Goal: Find specific page/section: Find specific page/section

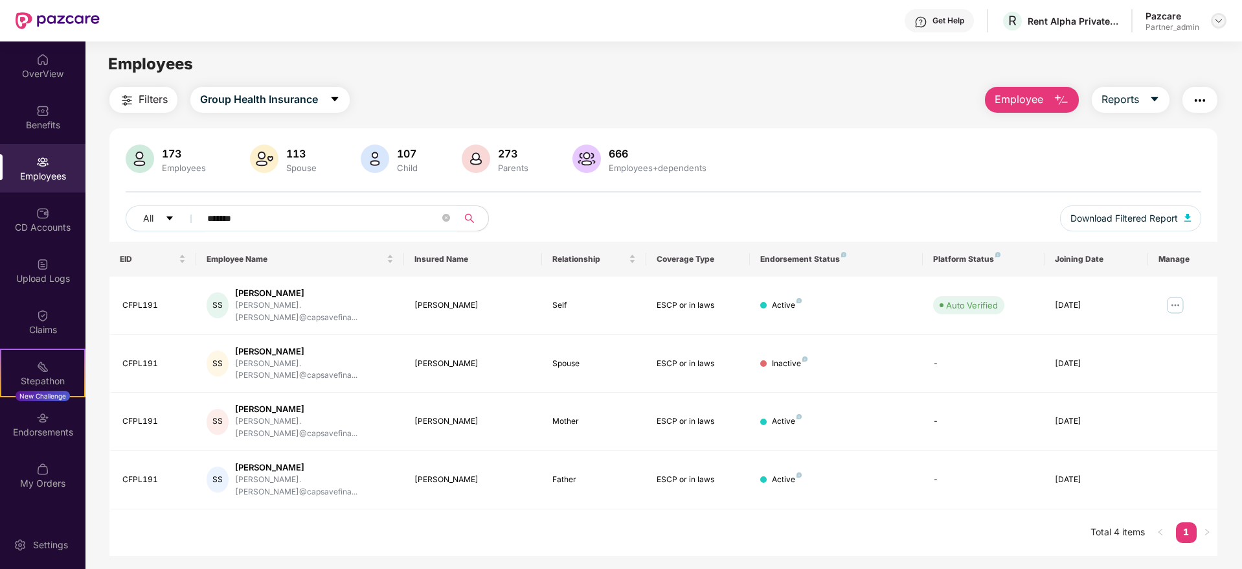
click at [1218, 13] on div at bounding box center [1219, 21] width 16 height 16
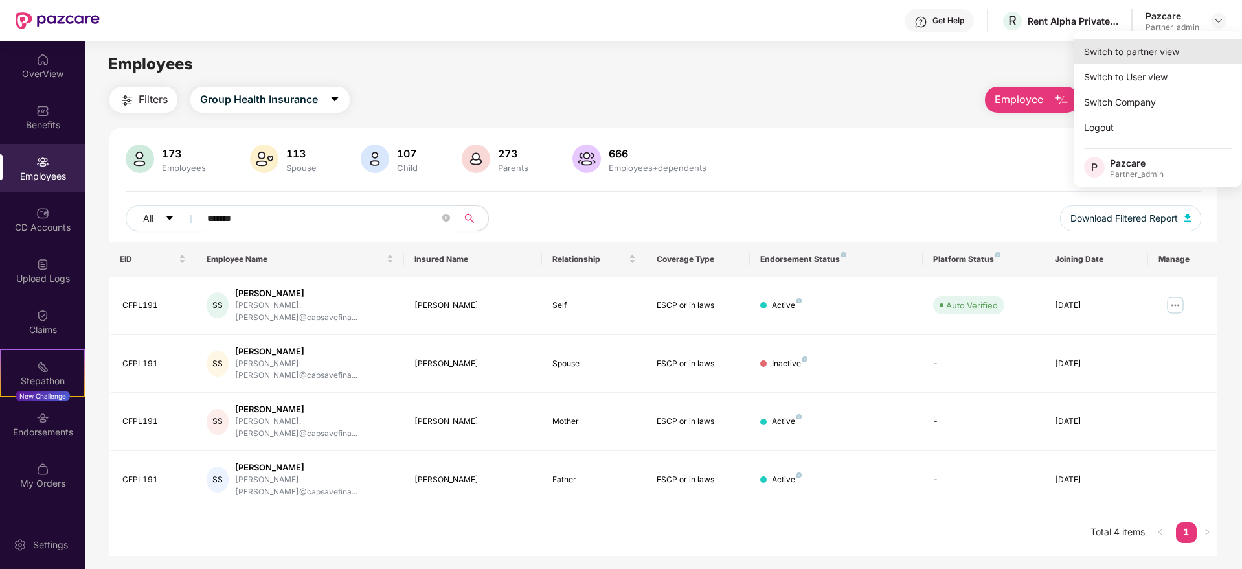
click at [1194, 45] on div "Switch to partner view" at bounding box center [1158, 51] width 168 height 25
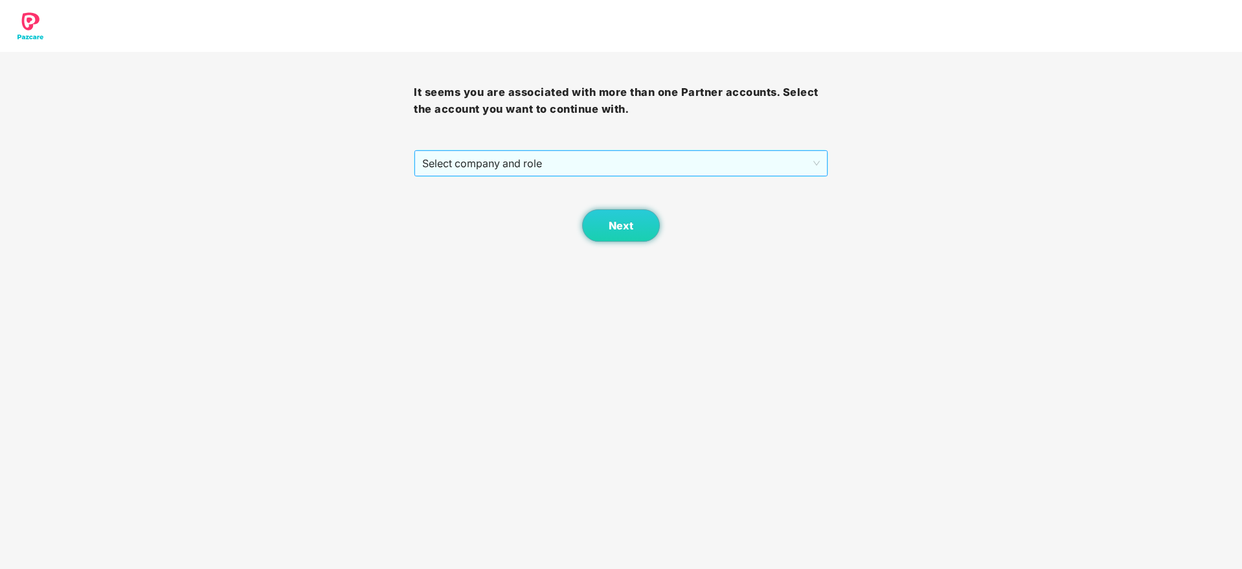
click at [516, 166] on span "Select company and role" at bounding box center [620, 163] width 397 height 25
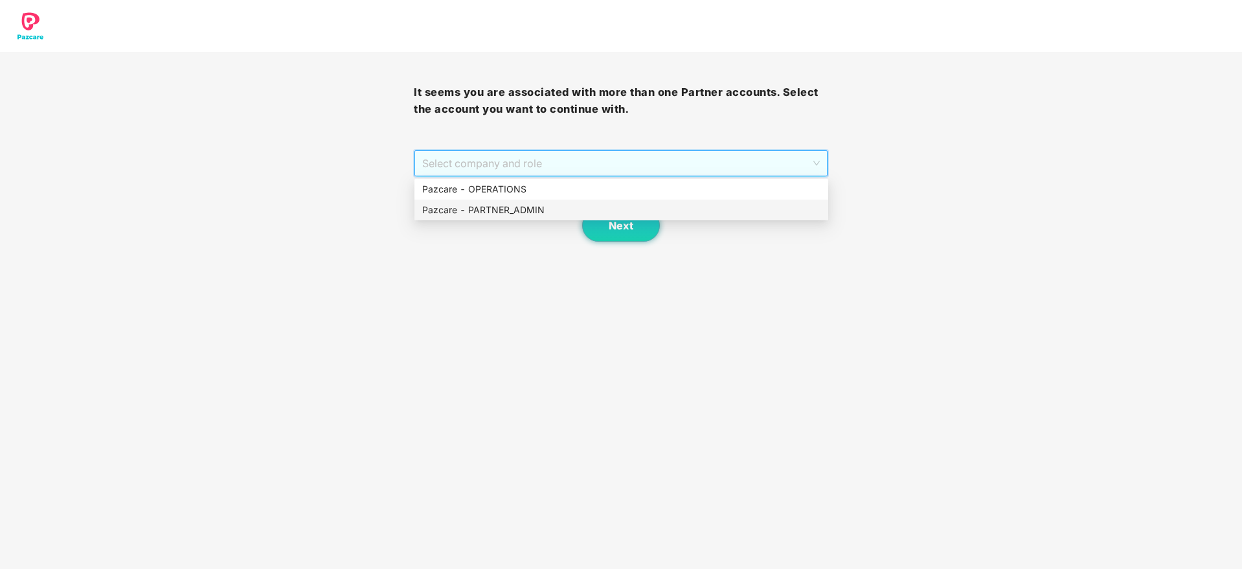
click at [527, 205] on div "Pazcare - PARTNER_ADMIN" at bounding box center [621, 210] width 398 height 14
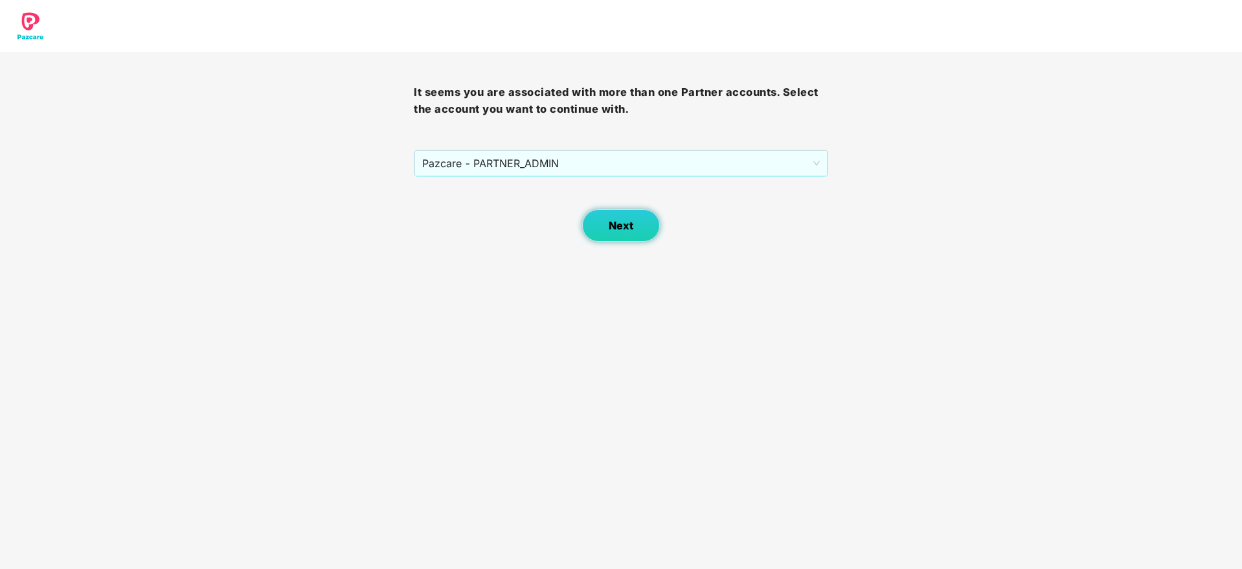
click at [603, 234] on button "Next" at bounding box center [621, 225] width 78 height 32
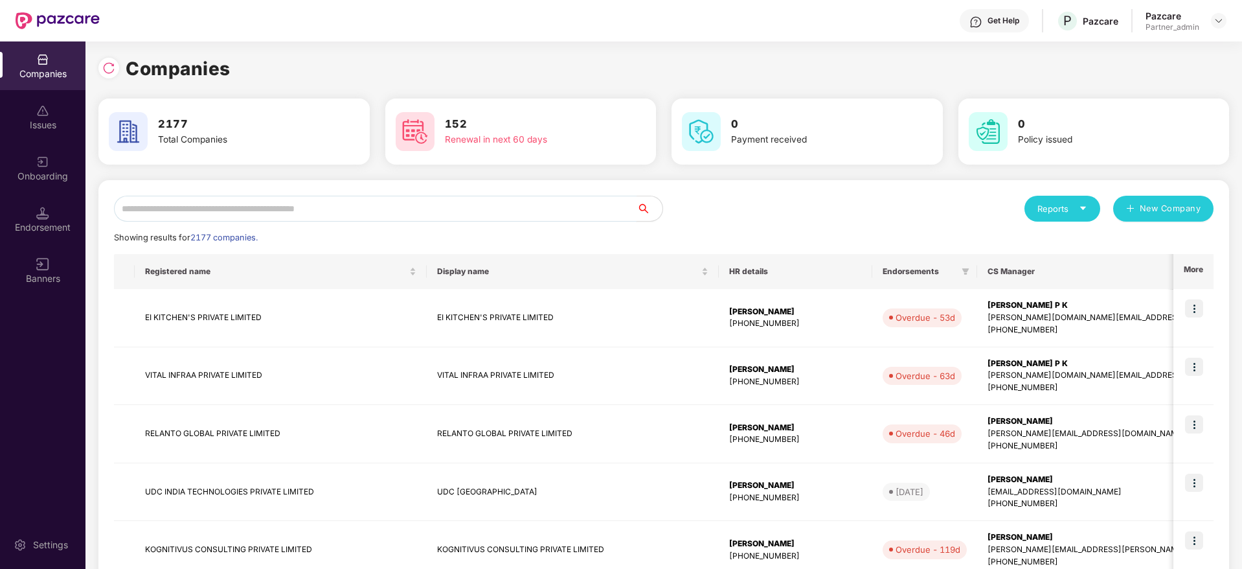
click at [409, 210] on input "text" at bounding box center [375, 209] width 523 height 26
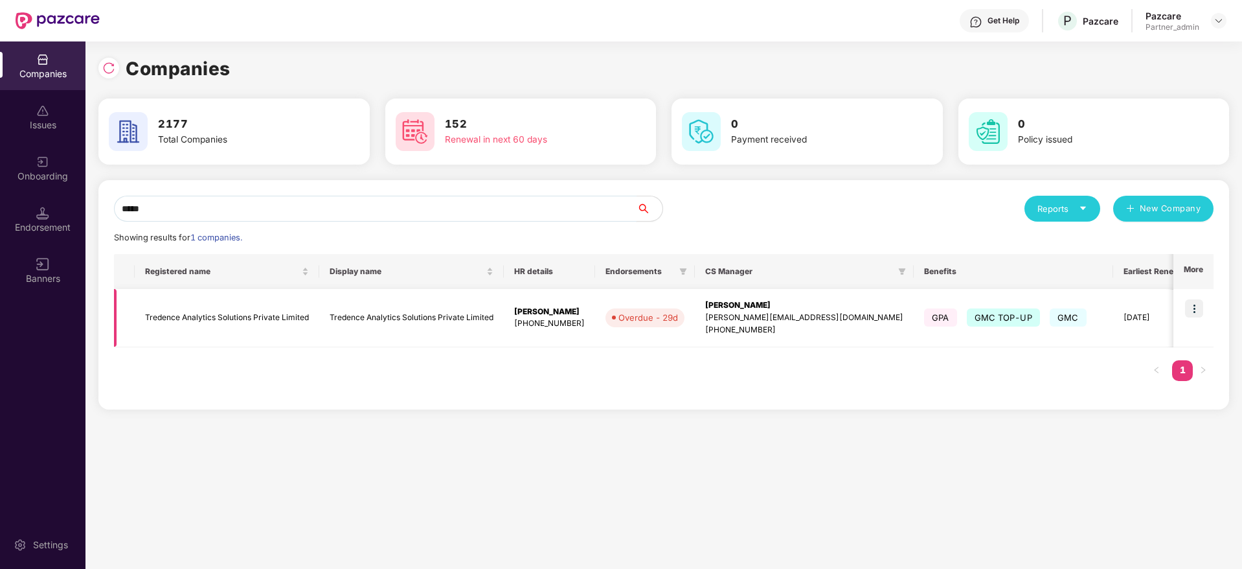
type input "*****"
click at [1197, 308] on img at bounding box center [1194, 308] width 18 height 18
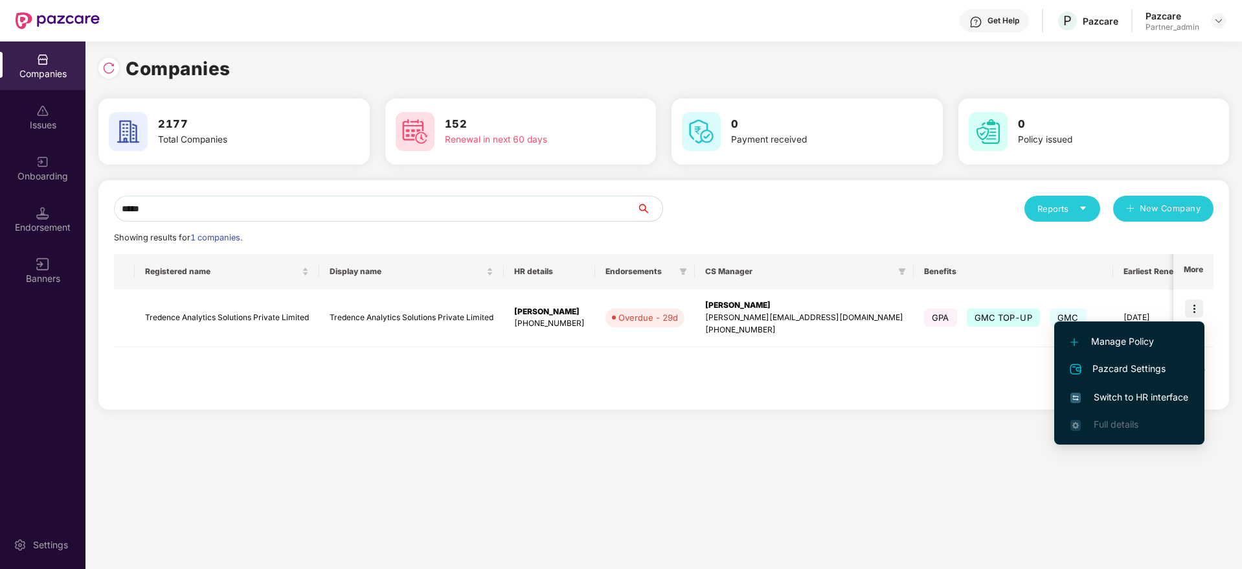
click at [1116, 400] on span "Switch to HR interface" at bounding box center [1130, 397] width 118 height 14
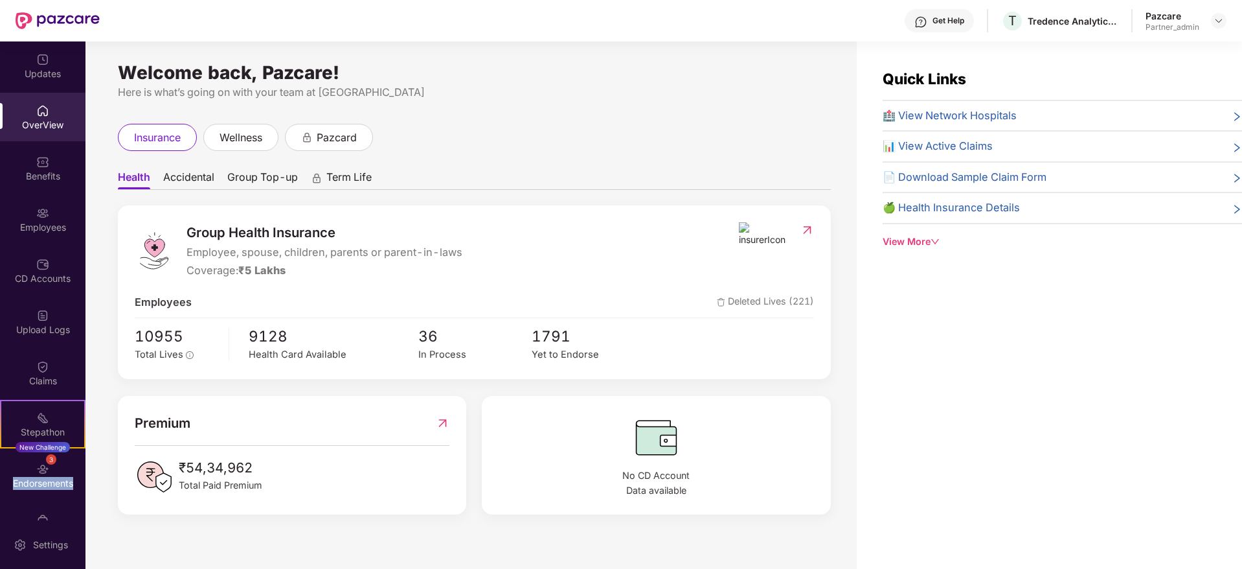
click at [56, 484] on div "Endorsements" at bounding box center [42, 483] width 85 height 13
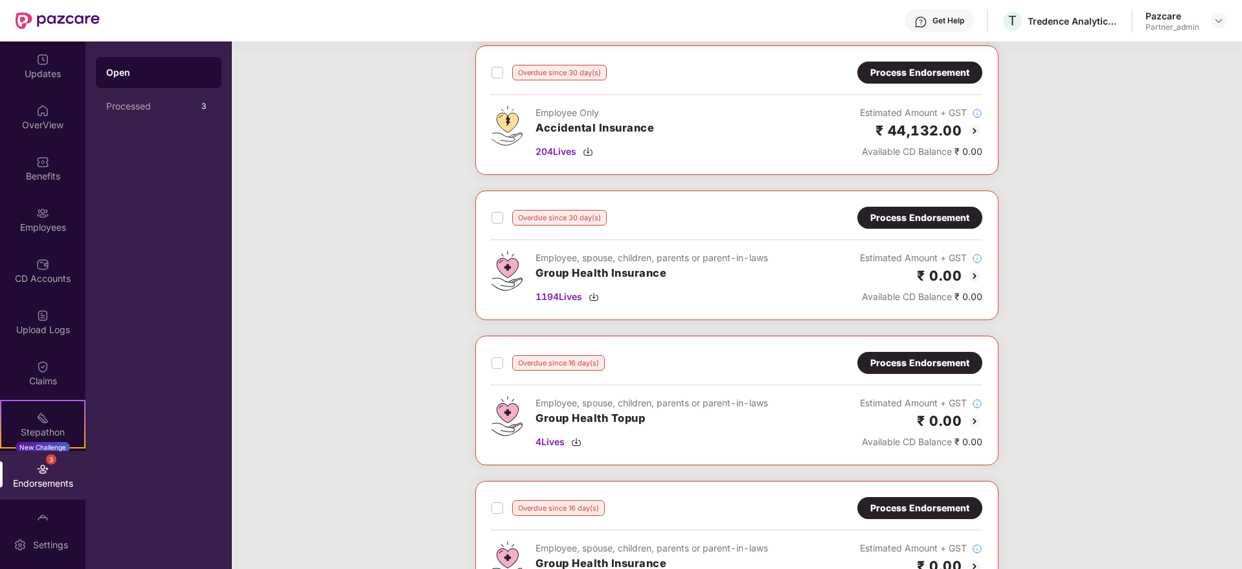
scroll to position [97, 0]
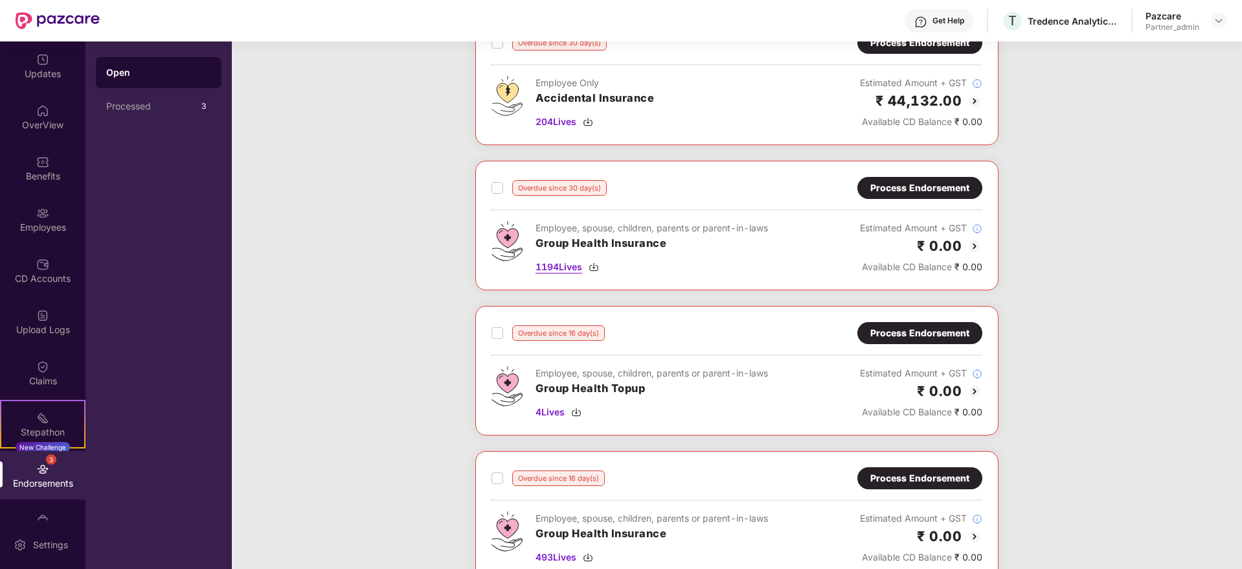
click at [594, 269] on img at bounding box center [594, 267] width 10 height 10
click at [897, 188] on div "Process Endorsement" at bounding box center [919, 188] width 99 height 14
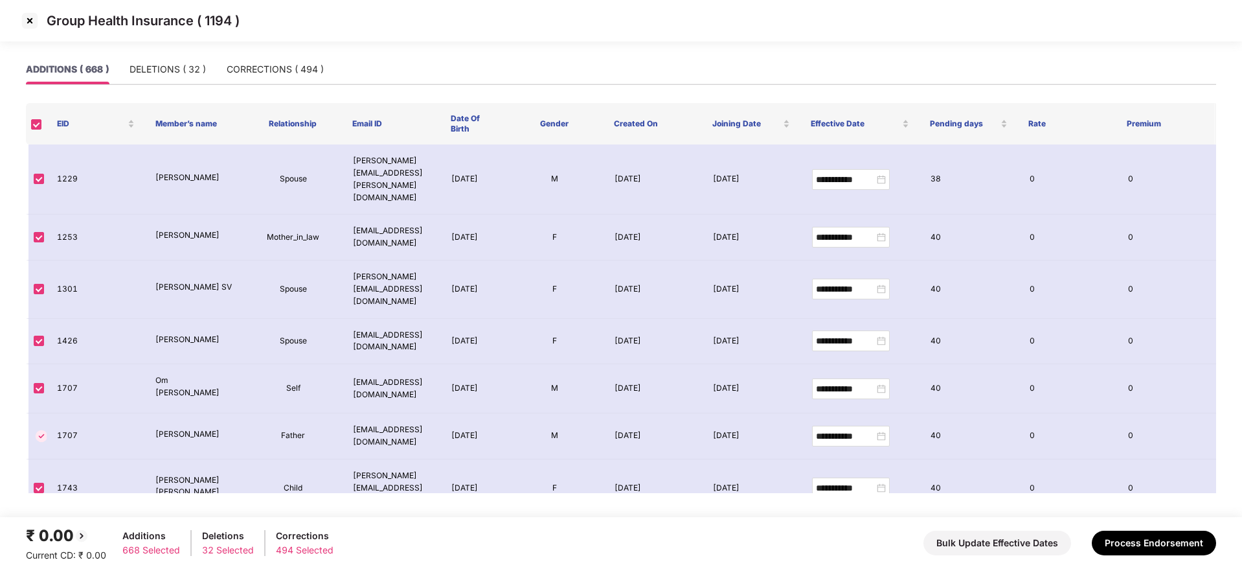
click at [30, 22] on img at bounding box center [29, 20] width 21 height 21
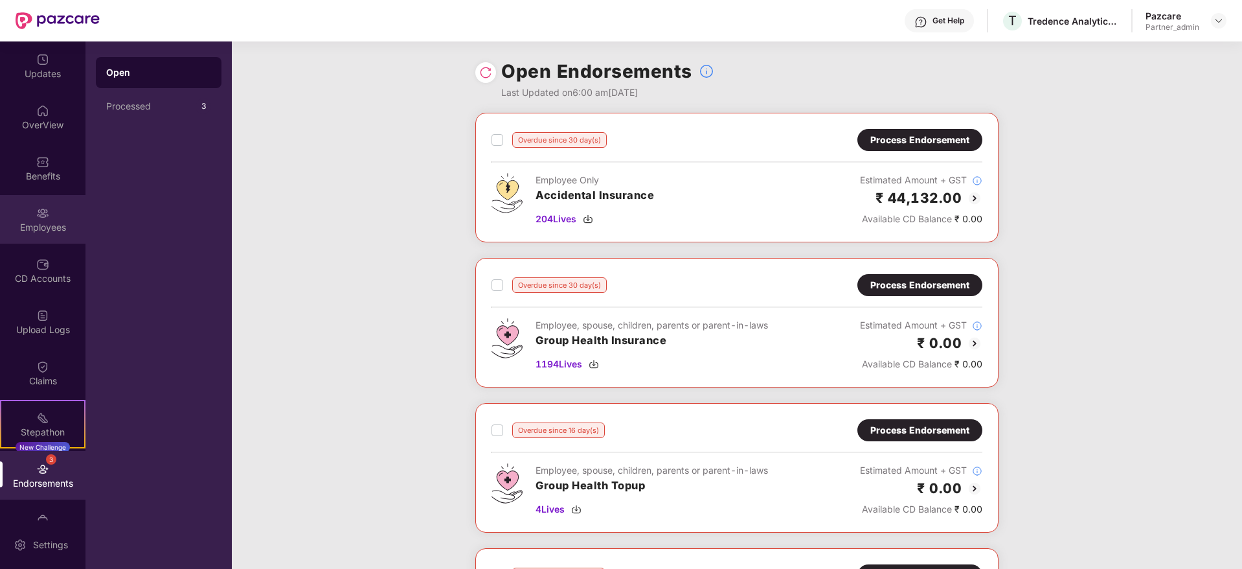
click at [45, 219] on div "Employees" at bounding box center [42, 219] width 85 height 49
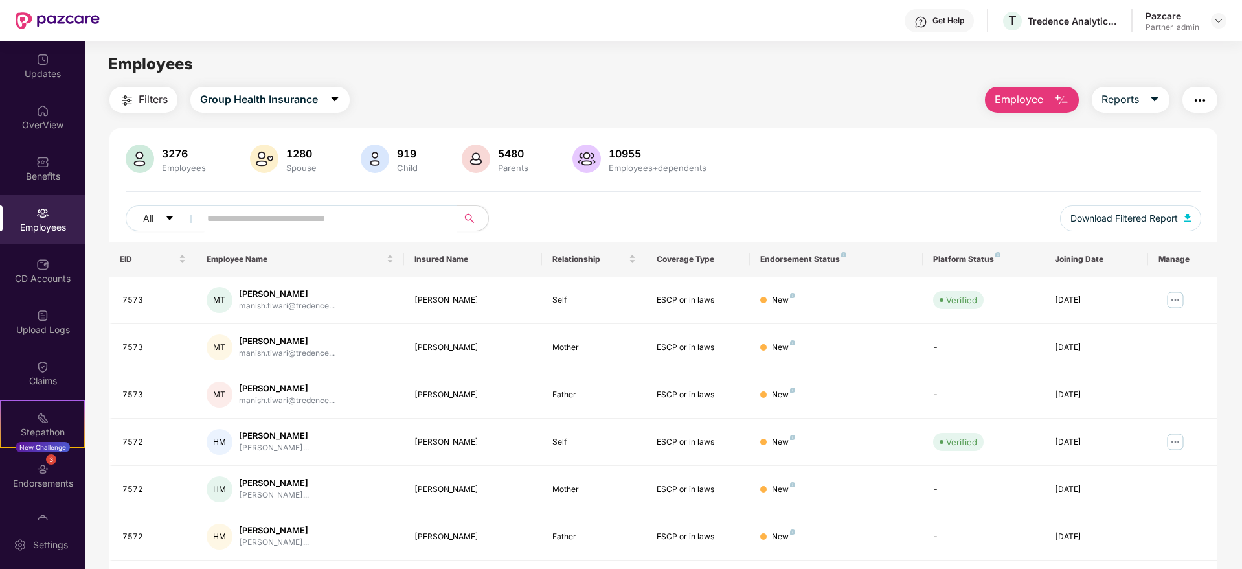
click at [1177, 43] on main "Employees Filters Group Health Insurance Employee Reports 3276 Employees 1280 S…" at bounding box center [663, 325] width 1156 height 569
click at [1218, 21] on img at bounding box center [1219, 21] width 10 height 10
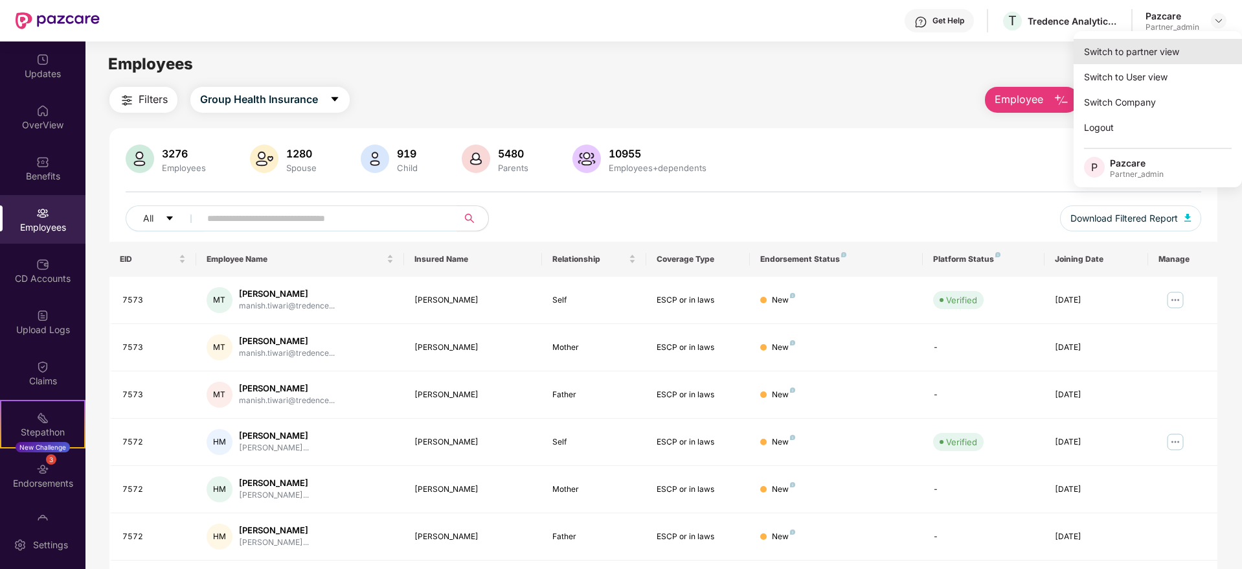
click at [1174, 49] on div "Switch to partner view" at bounding box center [1158, 51] width 168 height 25
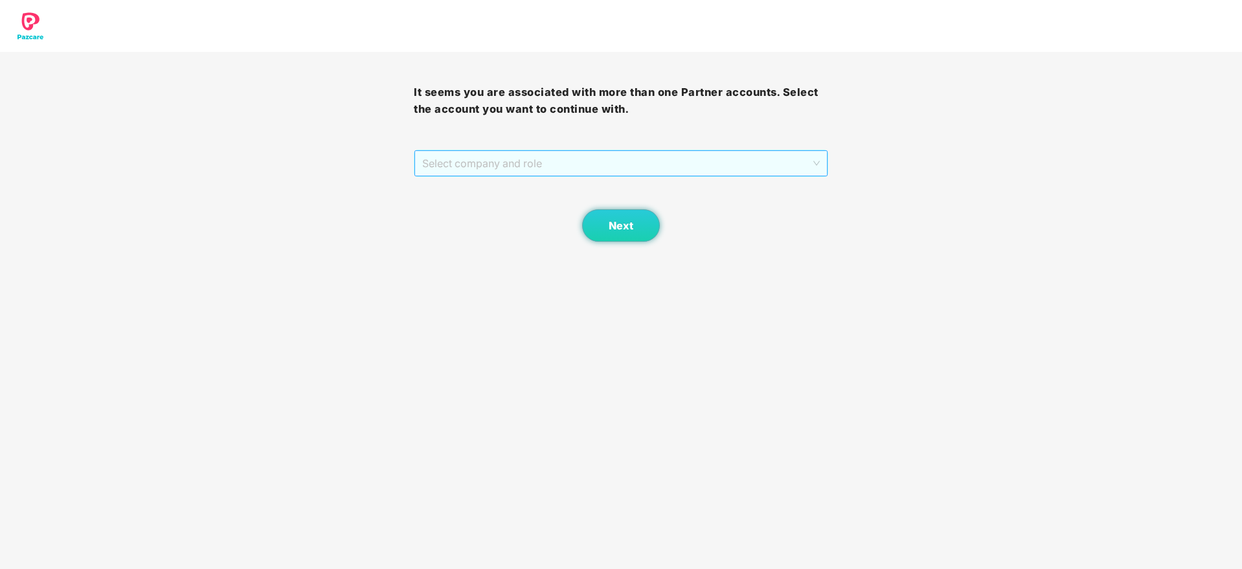
click at [574, 168] on span "Select company and role" at bounding box center [620, 163] width 397 height 25
drag, startPoint x: 504, startPoint y: 208, endPoint x: 577, endPoint y: 214, distance: 73.5
click at [539, 210] on div "Pazcare - PARTNER_ADMIN" at bounding box center [621, 210] width 398 height 14
click at [584, 218] on button "Next" at bounding box center [621, 225] width 78 height 32
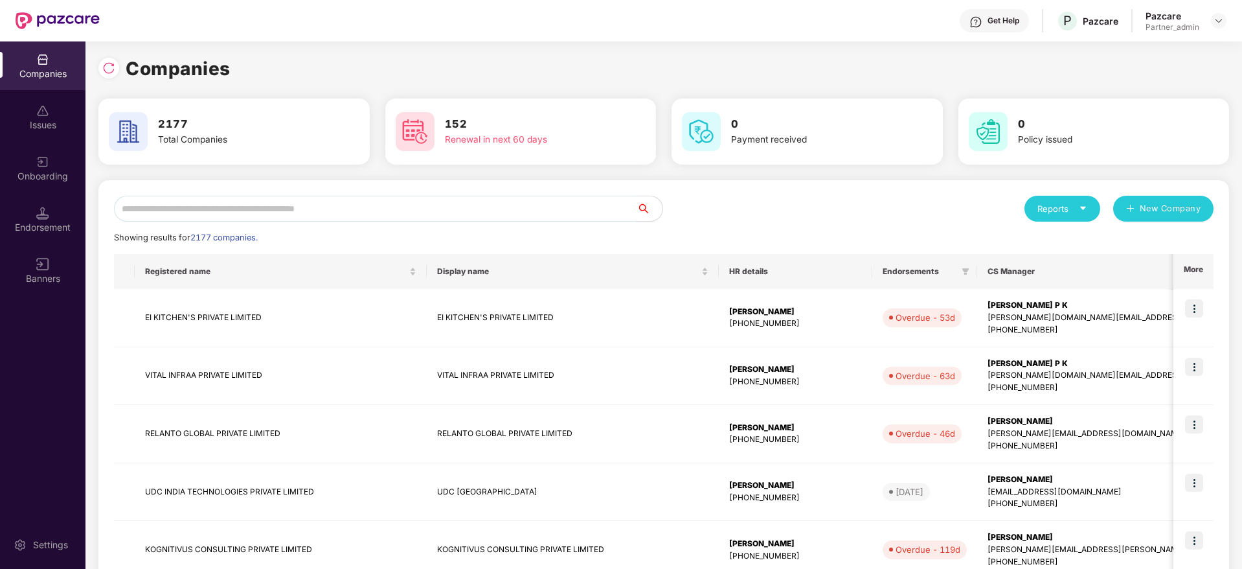
click at [345, 212] on input "text" at bounding box center [375, 209] width 523 height 26
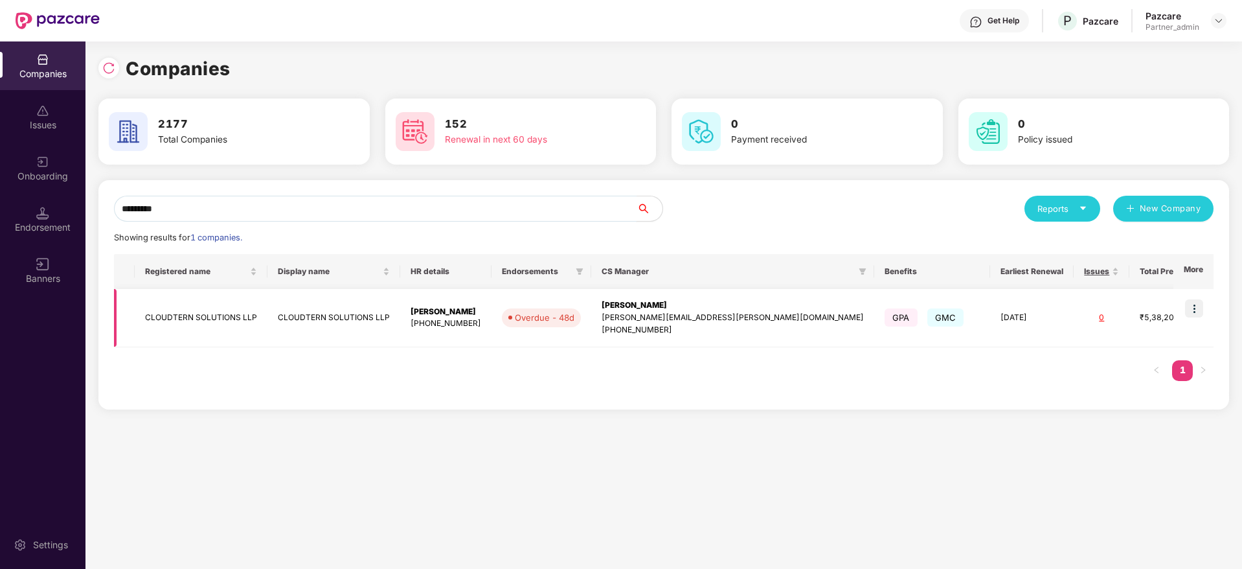
scroll to position [0, 1]
type input "*********"
click at [1196, 309] on img at bounding box center [1194, 308] width 18 height 18
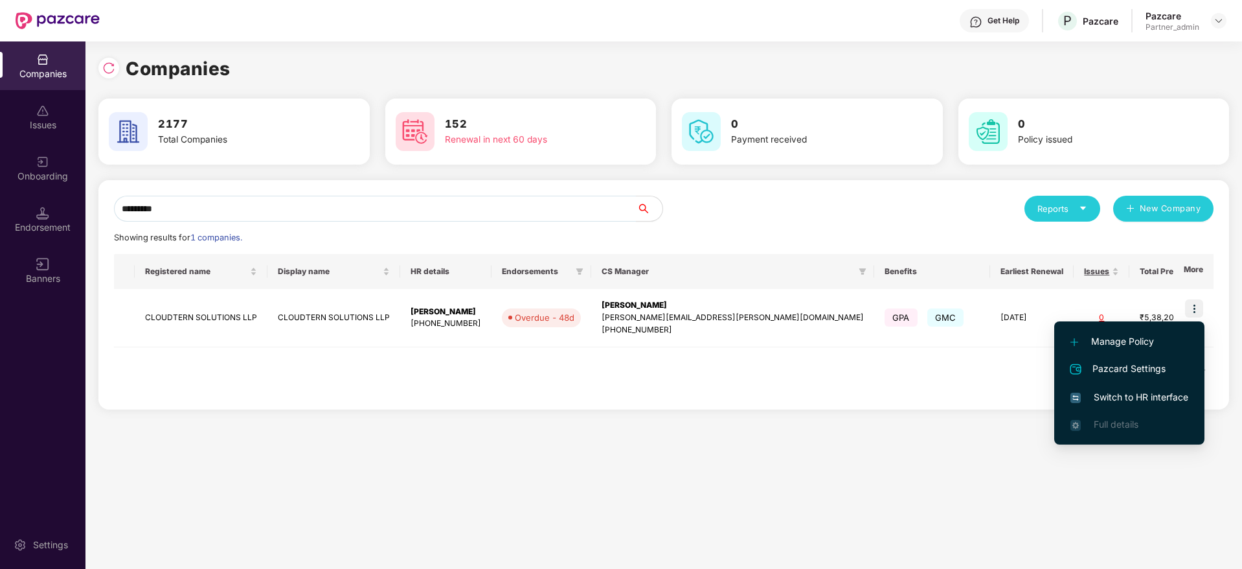
click at [1155, 392] on span "Switch to HR interface" at bounding box center [1130, 397] width 118 height 14
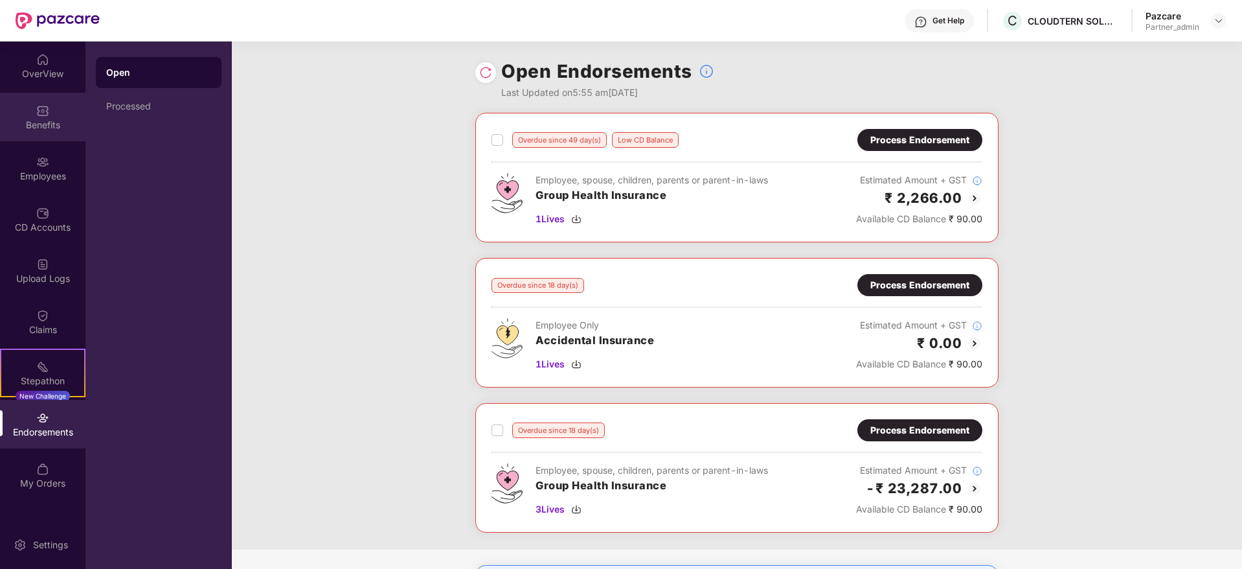
click at [51, 128] on div "Benefits" at bounding box center [42, 125] width 85 height 13
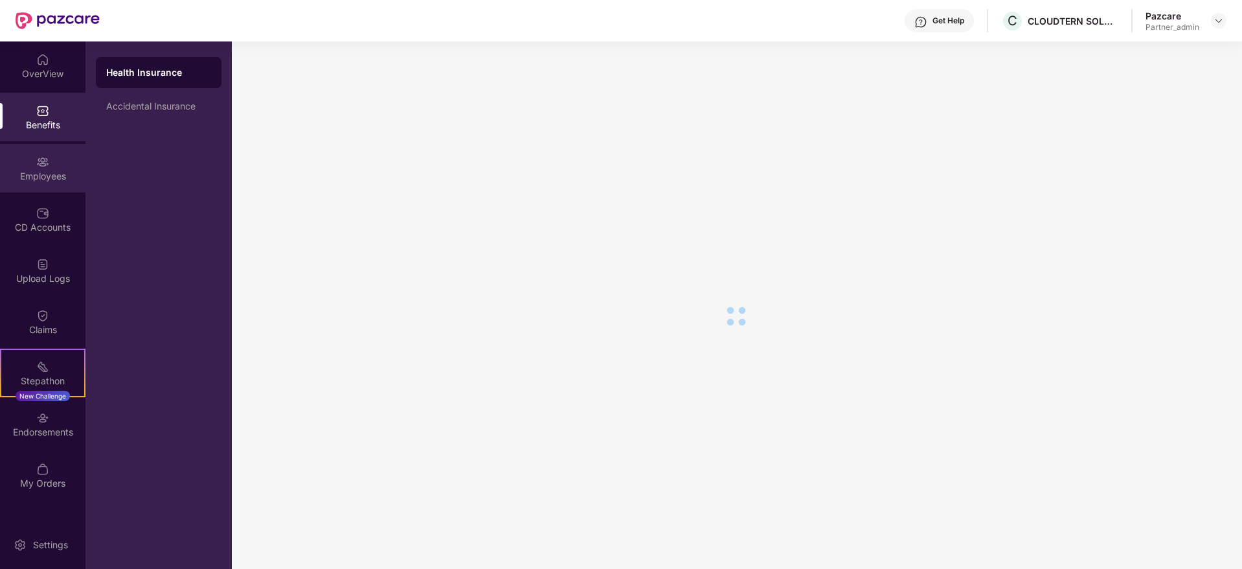
click at [44, 172] on div "Employees" at bounding box center [42, 176] width 85 height 13
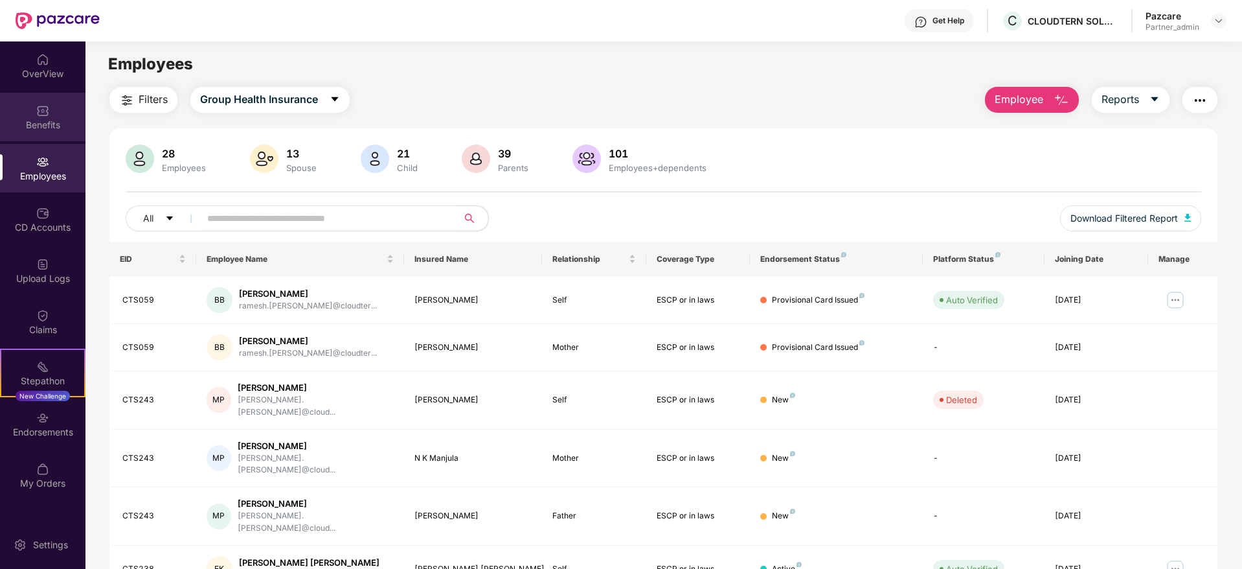
click at [39, 122] on div "Benefits" at bounding box center [42, 125] width 85 height 13
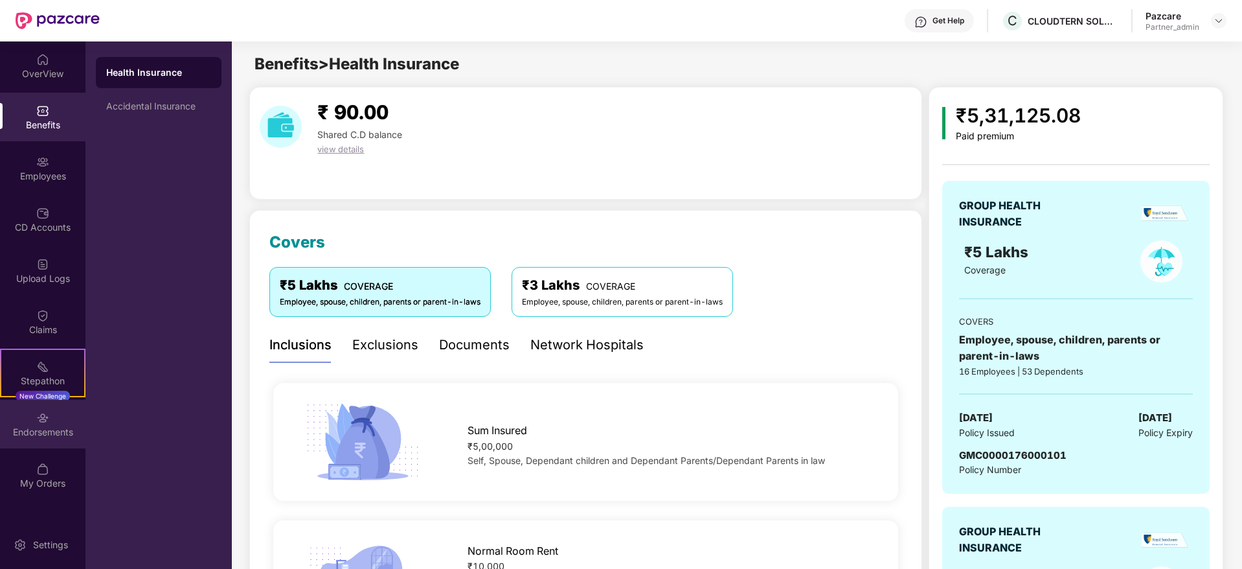
click at [49, 433] on div "Endorsements" at bounding box center [42, 432] width 85 height 13
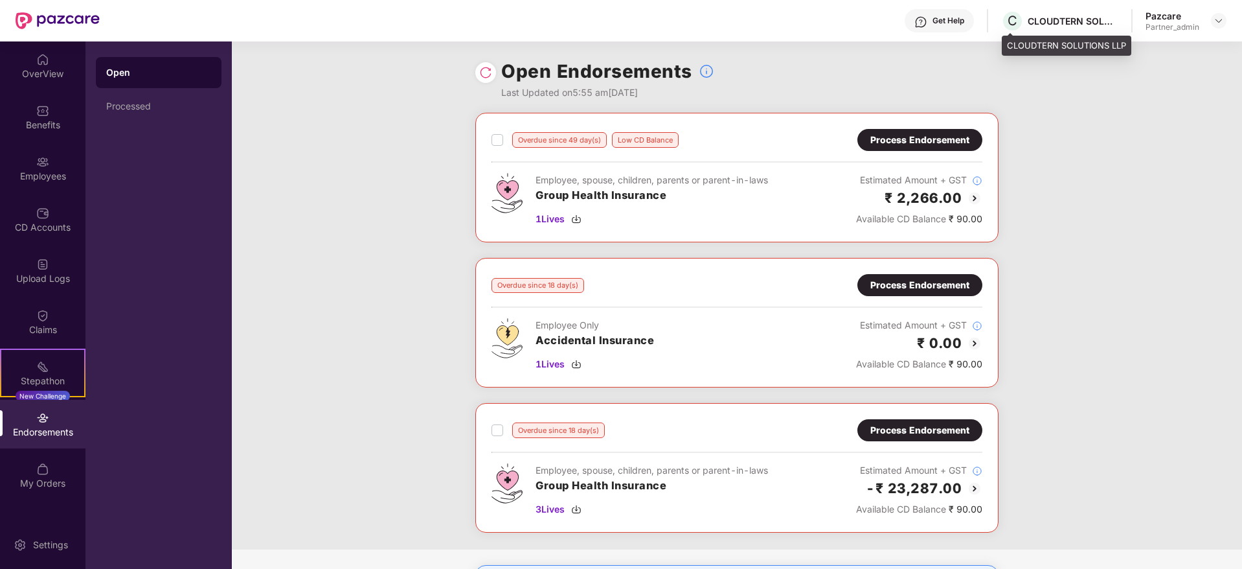
click at [1067, 19] on div "CLOUDTERN SOLUTIONS LLP" at bounding box center [1073, 21] width 91 height 12
copy div "CLOUDTERN"
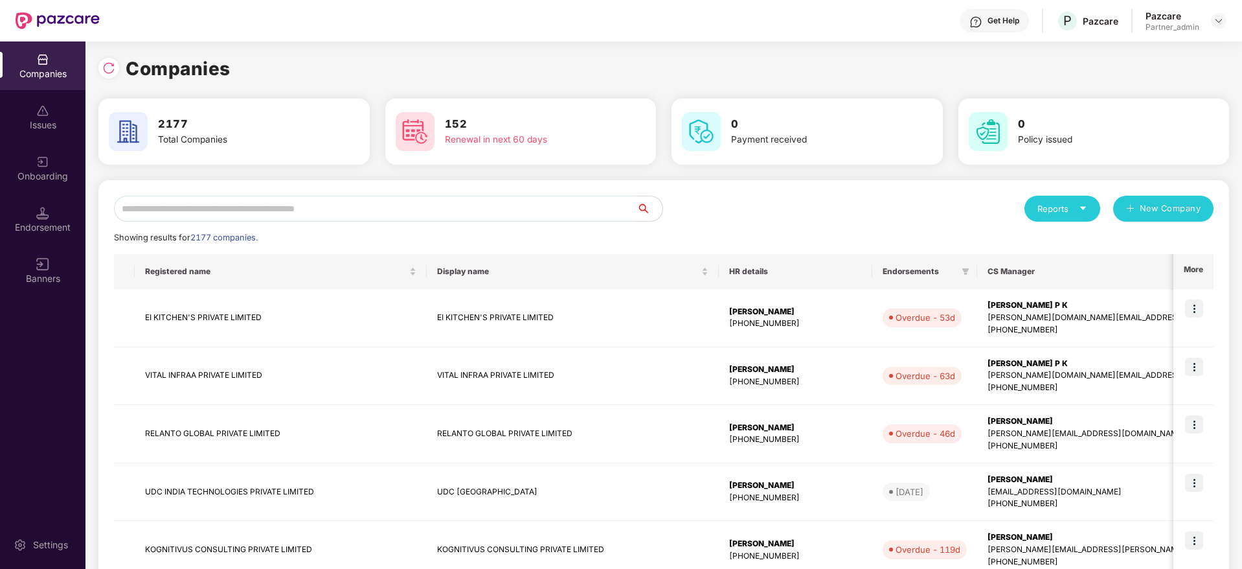
scroll to position [0, 1]
click at [244, 192] on div "Reports New Company Showing results for 2177 companies. Registered name Display…" at bounding box center [663, 555] width 1131 height 751
click at [250, 212] on input "text" at bounding box center [375, 209] width 523 height 26
paste input "*********"
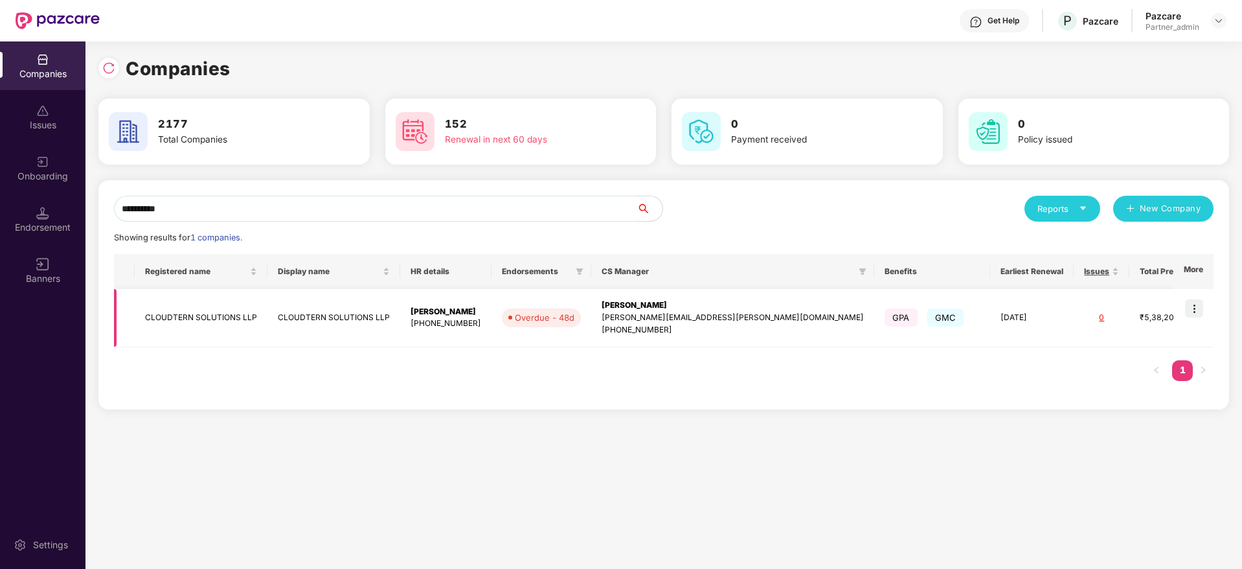
type input "*********"
click at [1186, 307] on img at bounding box center [1194, 308] width 18 height 18
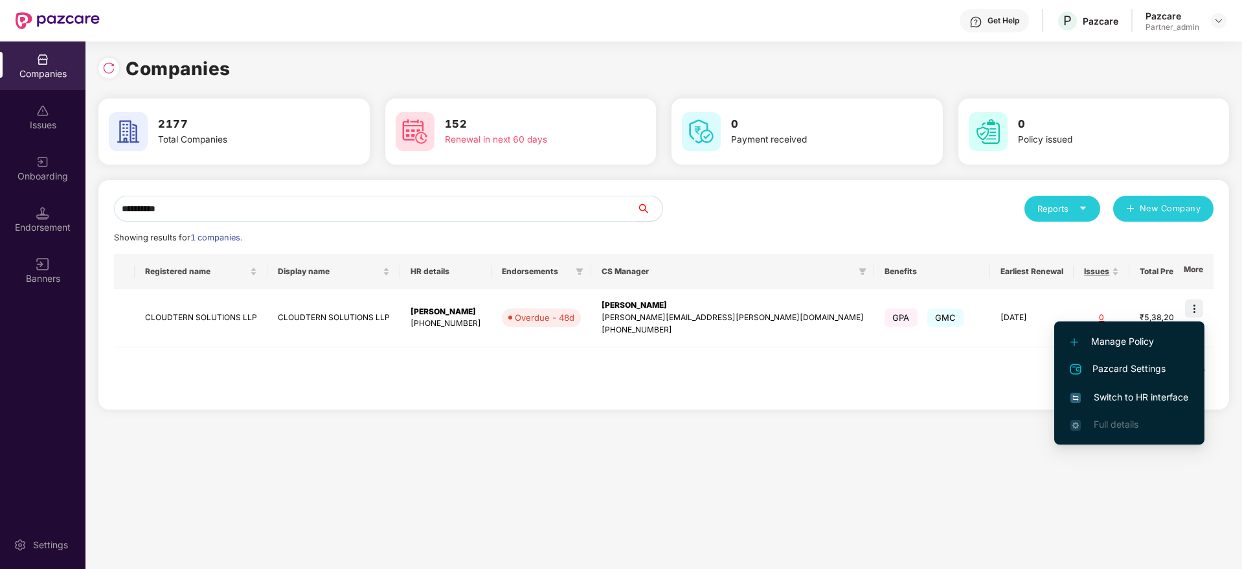
click at [1128, 392] on span "Switch to HR interface" at bounding box center [1130, 397] width 118 height 14
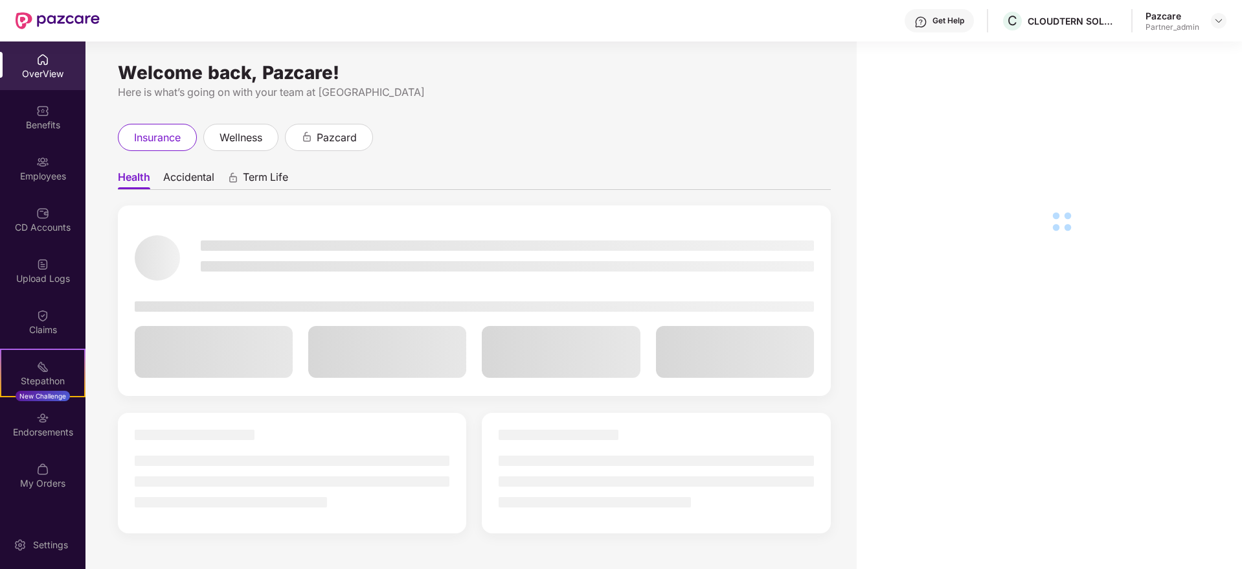
click at [38, 119] on div "Benefits" at bounding box center [42, 125] width 85 height 13
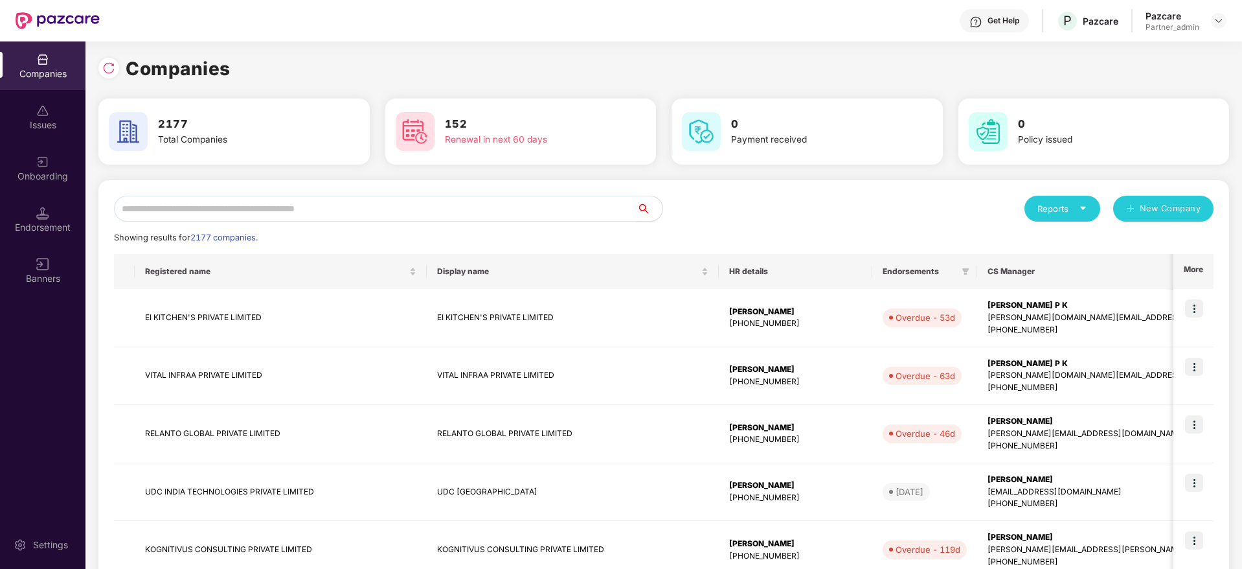
scroll to position [0, 1]
click at [217, 210] on input "text" at bounding box center [375, 209] width 523 height 26
paste input "*********"
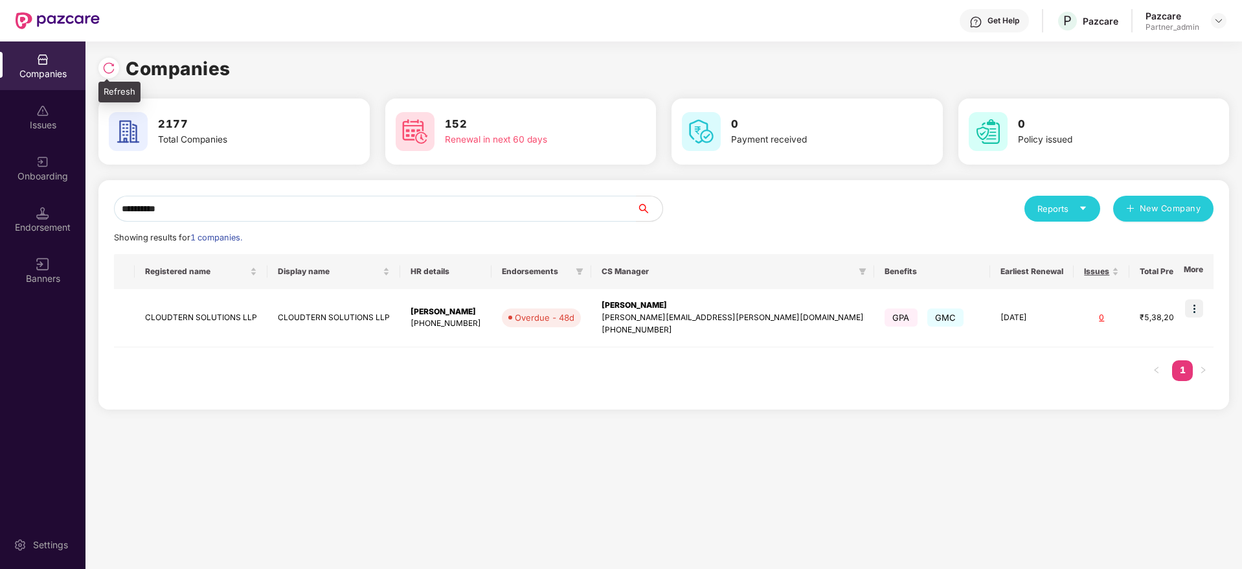
click at [108, 67] on img at bounding box center [108, 68] width 13 height 13
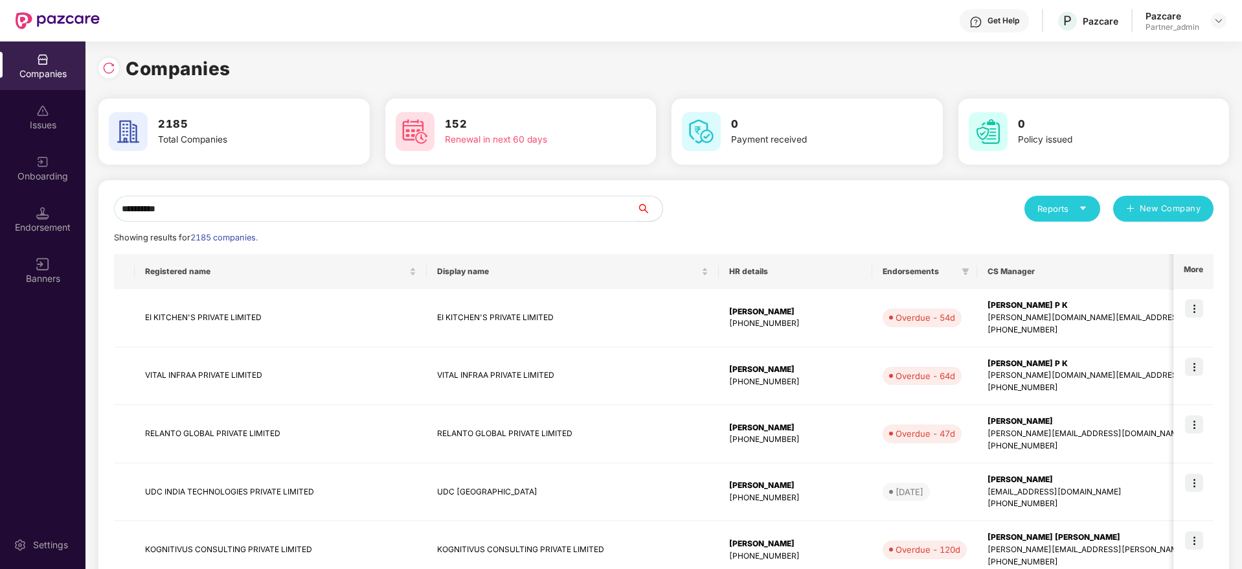
click at [248, 198] on input "*********" at bounding box center [375, 209] width 523 height 26
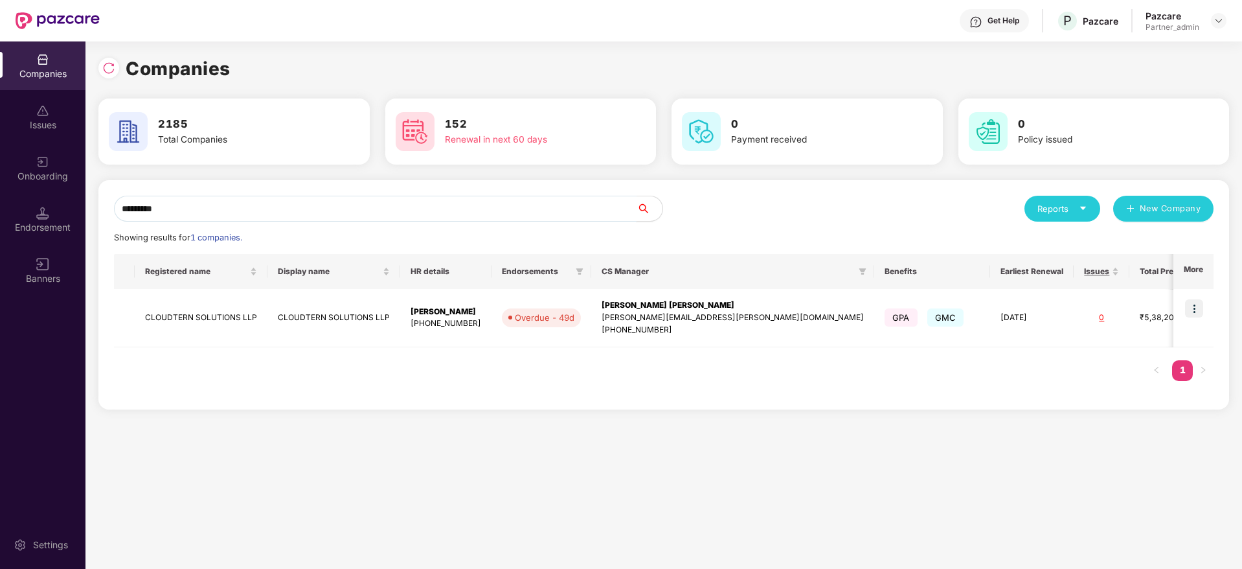
scroll to position [0, 0]
drag, startPoint x: 211, startPoint y: 212, endPoint x: 0, endPoint y: 184, distance: 213.0
click at [0, 184] on div "Companies Issues Onboarding Endorsement Banners Settings Companies 2185 Total C…" at bounding box center [621, 304] width 1242 height 527
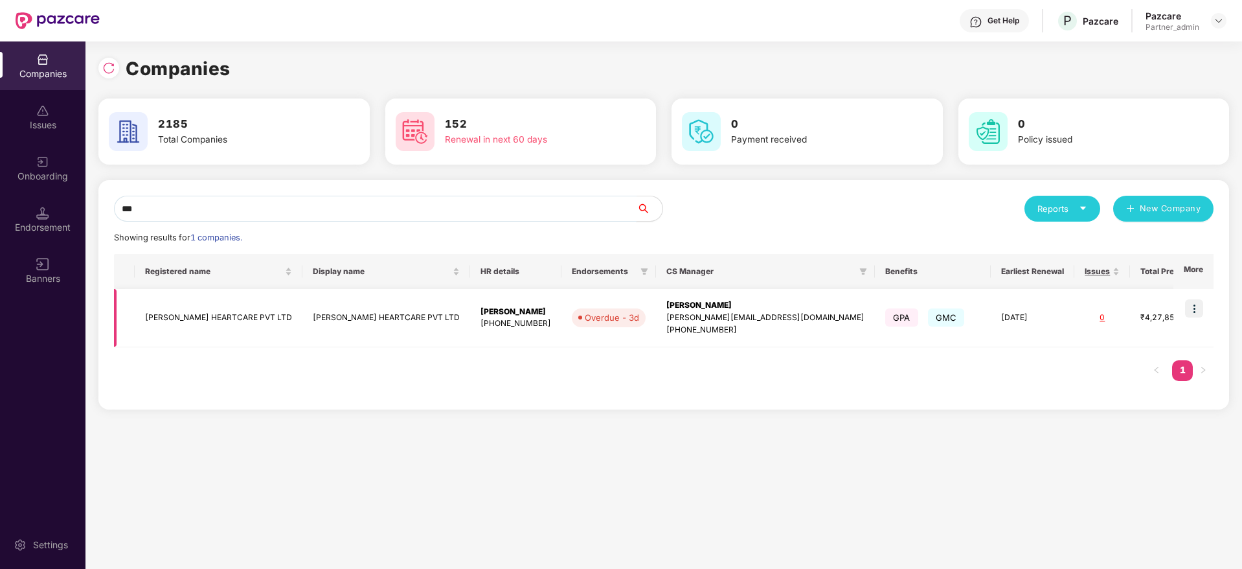
type input "***"
drag, startPoint x: 145, startPoint y: 315, endPoint x: 254, endPoint y: 319, distance: 108.9
click at [254, 319] on td "[PERSON_NAME] HEARTCARE PVT LTD" at bounding box center [219, 318] width 168 height 58
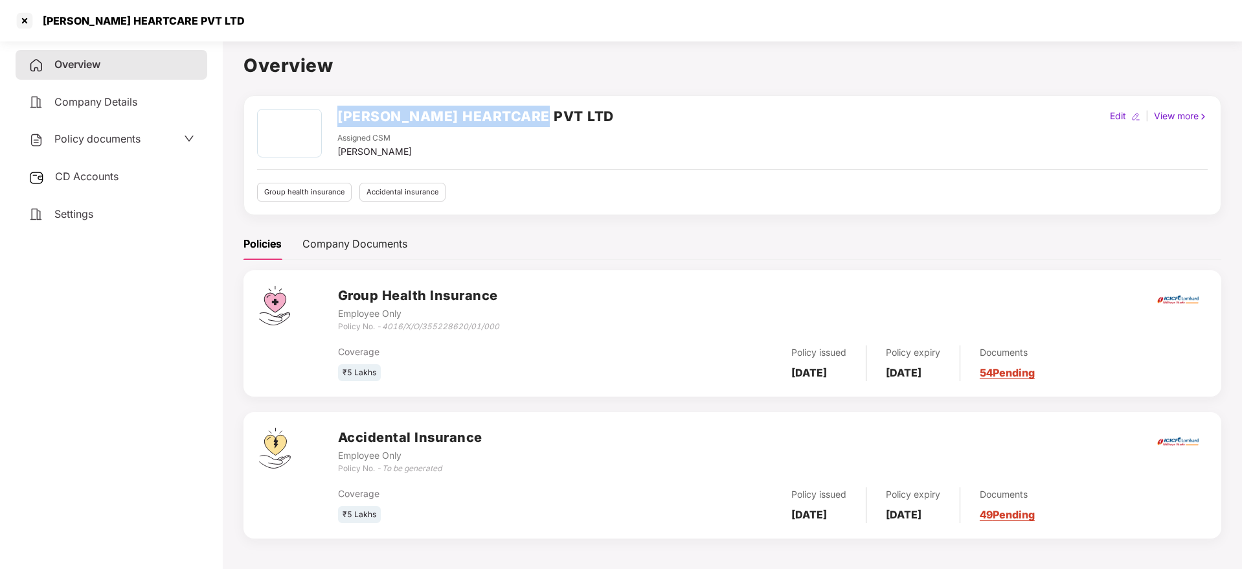
drag, startPoint x: 338, startPoint y: 114, endPoint x: 551, endPoint y: 124, distance: 212.7
click at [551, 124] on div "[PERSON_NAME] HEARTCARE PVT LTD Assigned CSM [PERSON_NAME] Edit | View more" at bounding box center [732, 134] width 951 height 50
copy h2 "[PERSON_NAME] HEARTCARE PVT LTD"
